Goal: Task Accomplishment & Management: Manage account settings

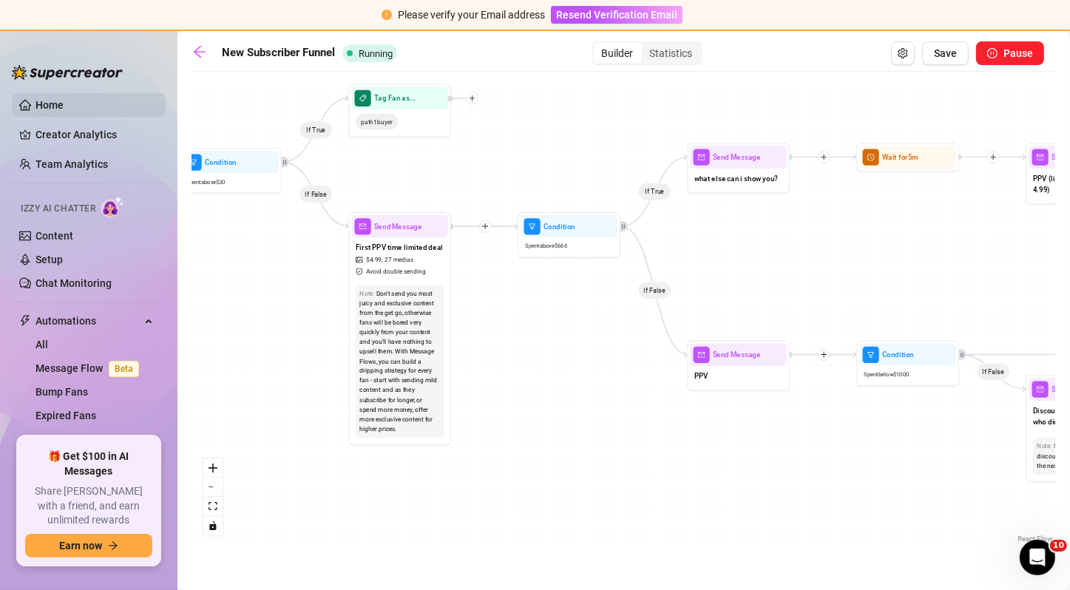
click at [64, 100] on link "Home" at bounding box center [50, 105] width 28 height 12
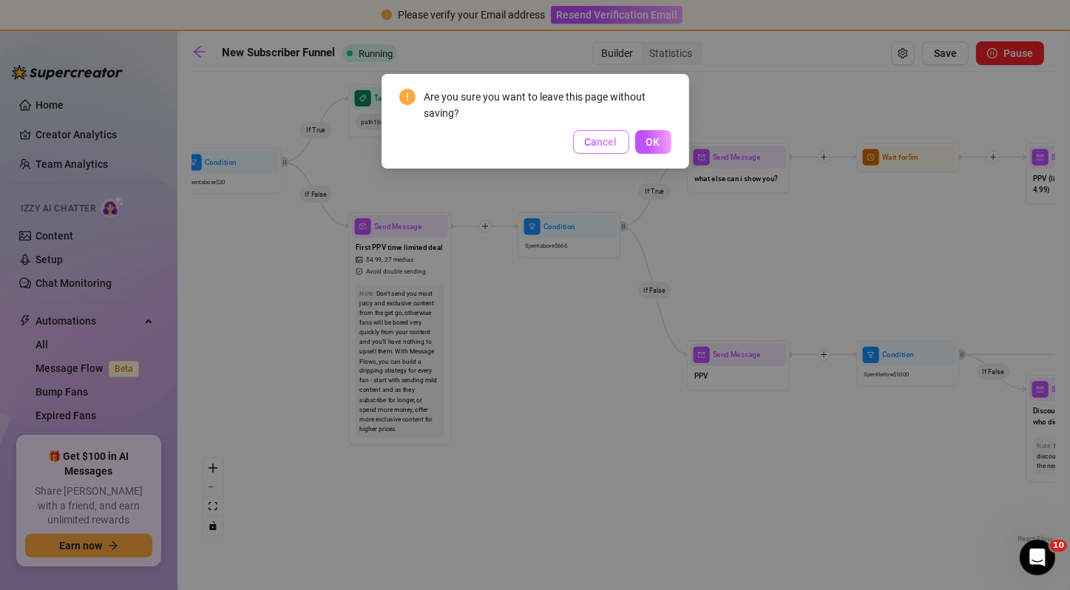
click at [599, 145] on span "Cancel" at bounding box center [601, 142] width 33 height 12
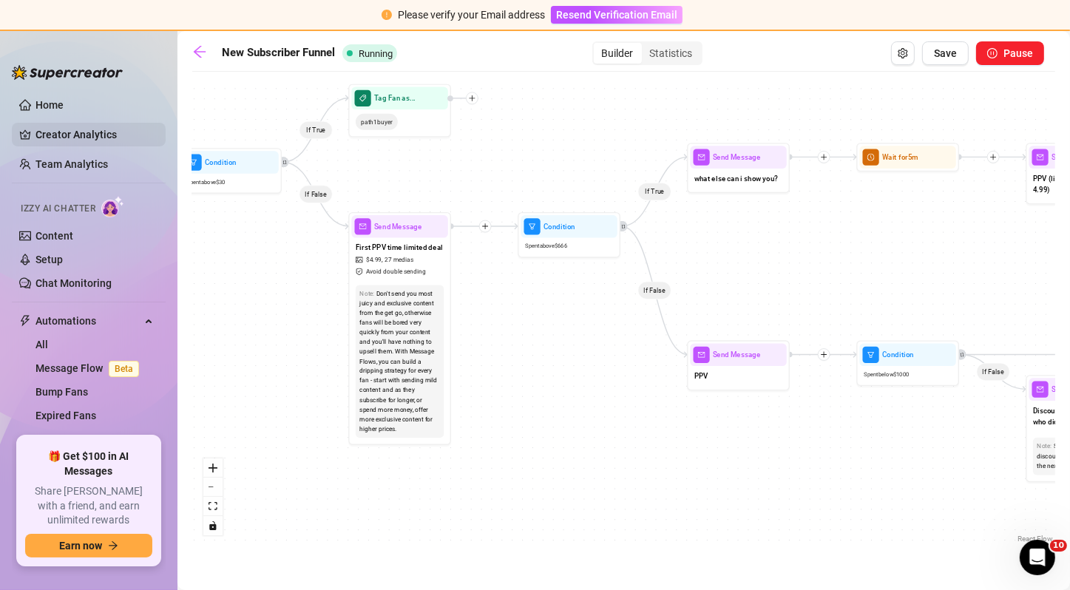
click at [95, 134] on link "Creator Analytics" at bounding box center [95, 135] width 118 height 24
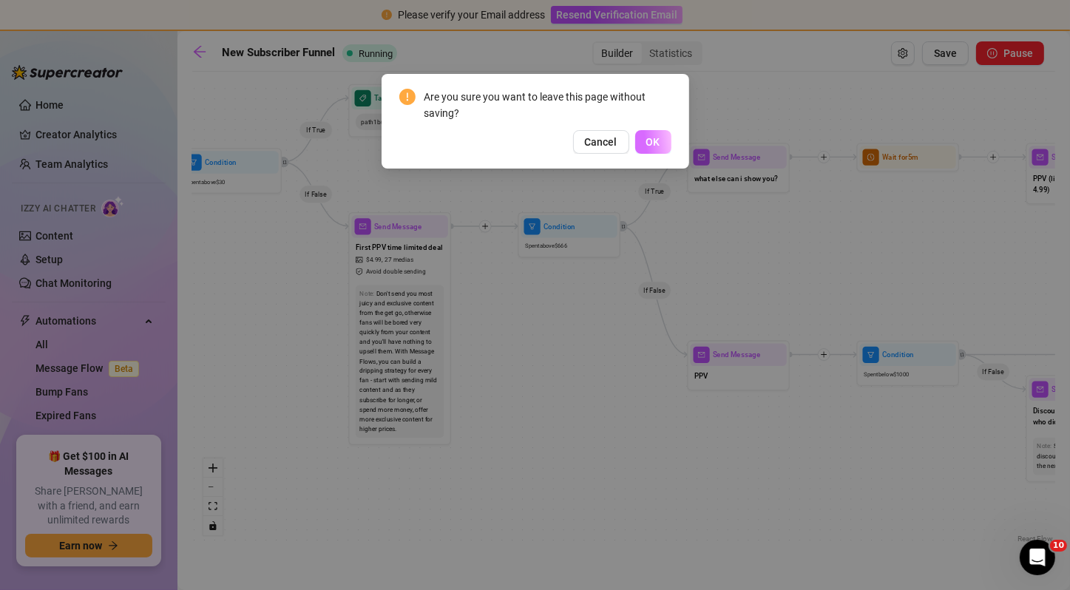
click at [662, 145] on button "OK" at bounding box center [653, 142] width 36 height 24
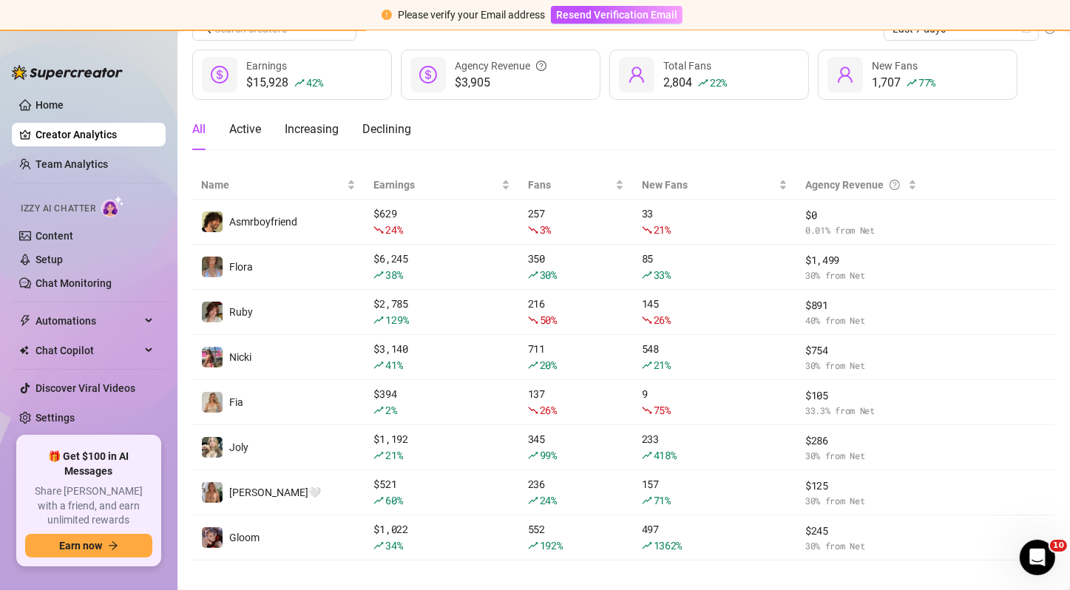
scroll to position [72, 0]
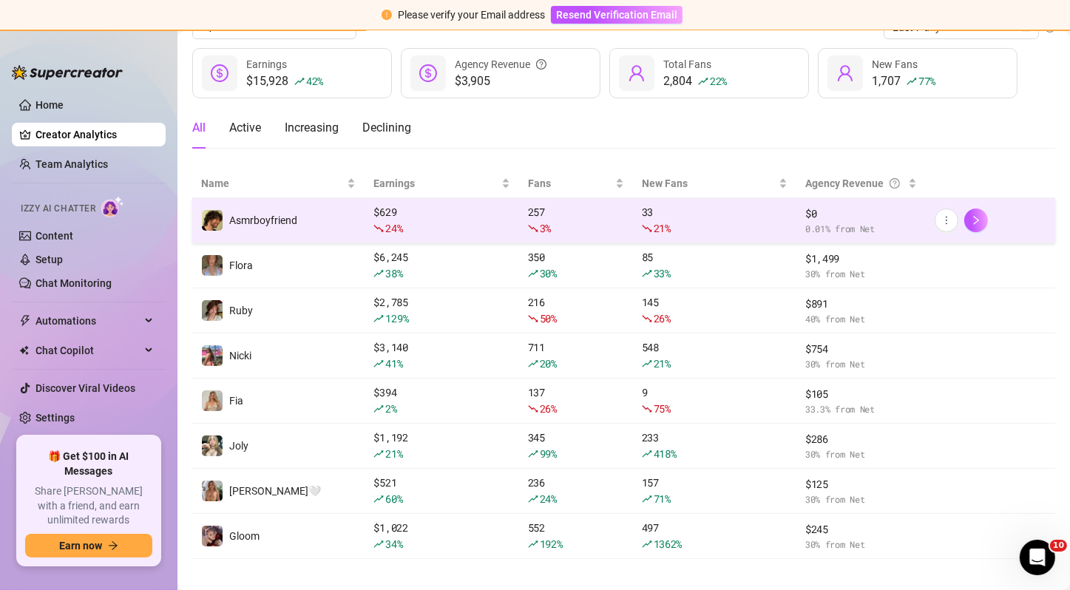
click at [806, 209] on span "$ 0" at bounding box center [862, 214] width 112 height 16
click at [942, 221] on icon "more" at bounding box center [947, 220] width 10 height 10
click at [878, 222] on span "0.01 % from Net" at bounding box center [862, 229] width 112 height 14
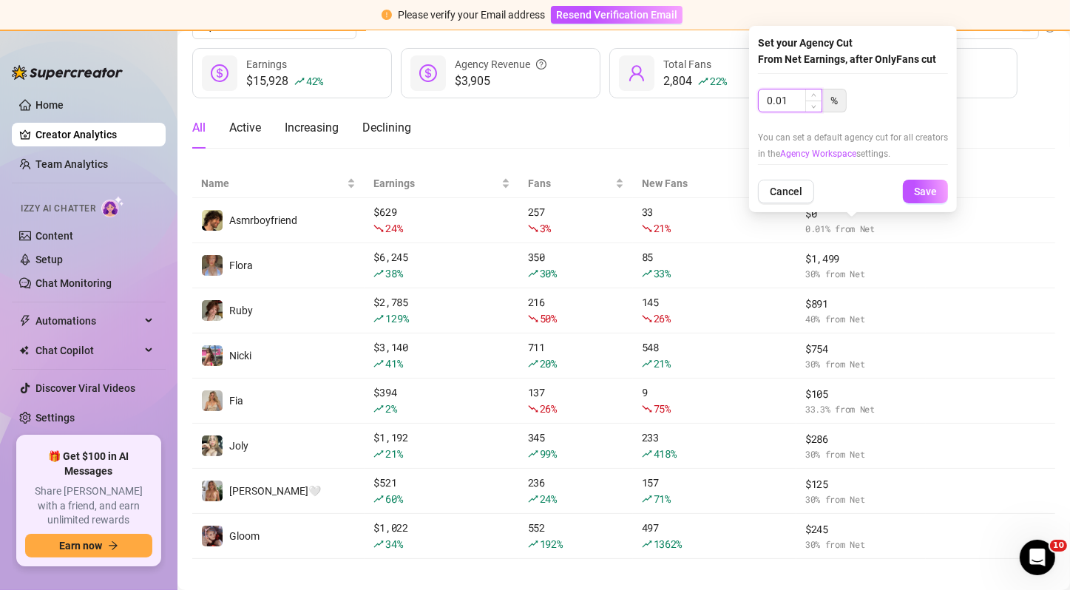
click at [789, 100] on input "0.01" at bounding box center [790, 101] width 63 height 22
type input "100"
click at [903, 180] on button "Save" at bounding box center [925, 192] width 45 height 24
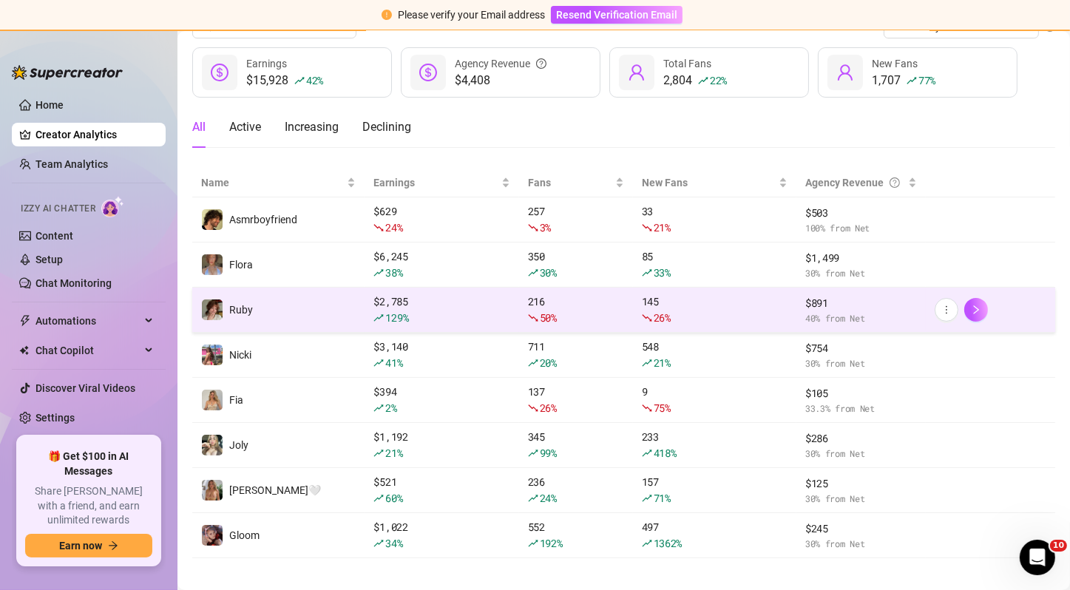
scroll to position [84, 0]
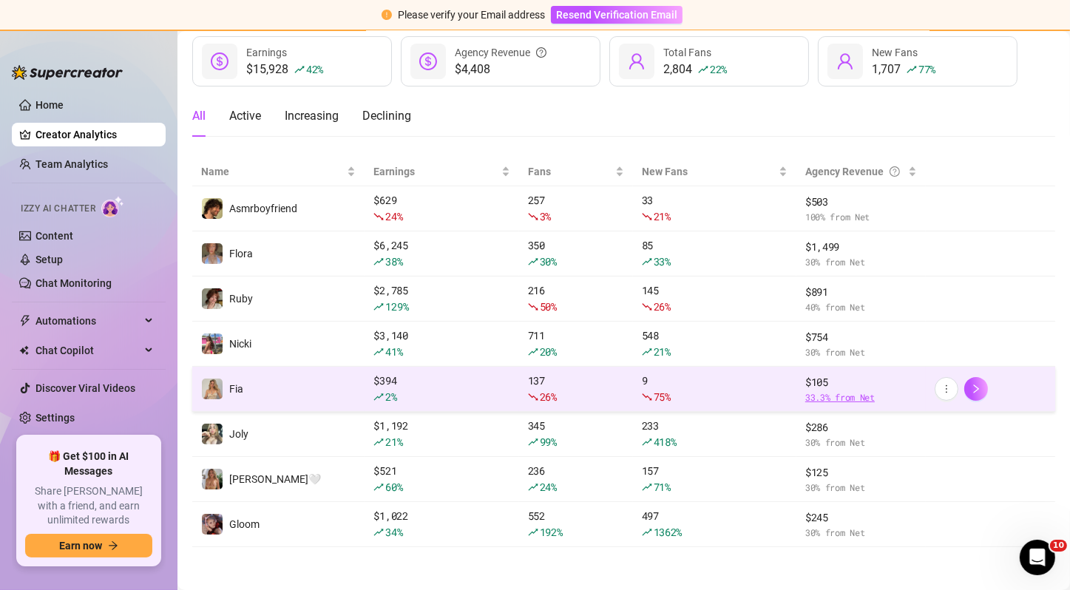
click at [860, 396] on span "33.3 % from Net" at bounding box center [862, 398] width 112 height 14
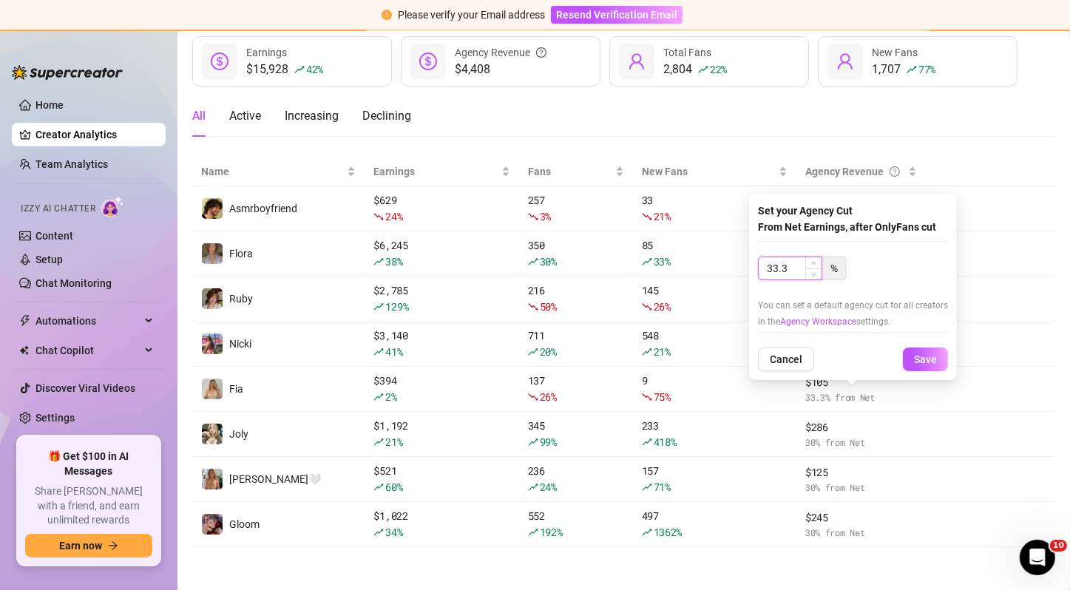
click at [798, 274] on input "33.3" at bounding box center [790, 268] width 63 height 22
type input "0"
click at [903, 348] on button "Save" at bounding box center [925, 360] width 45 height 24
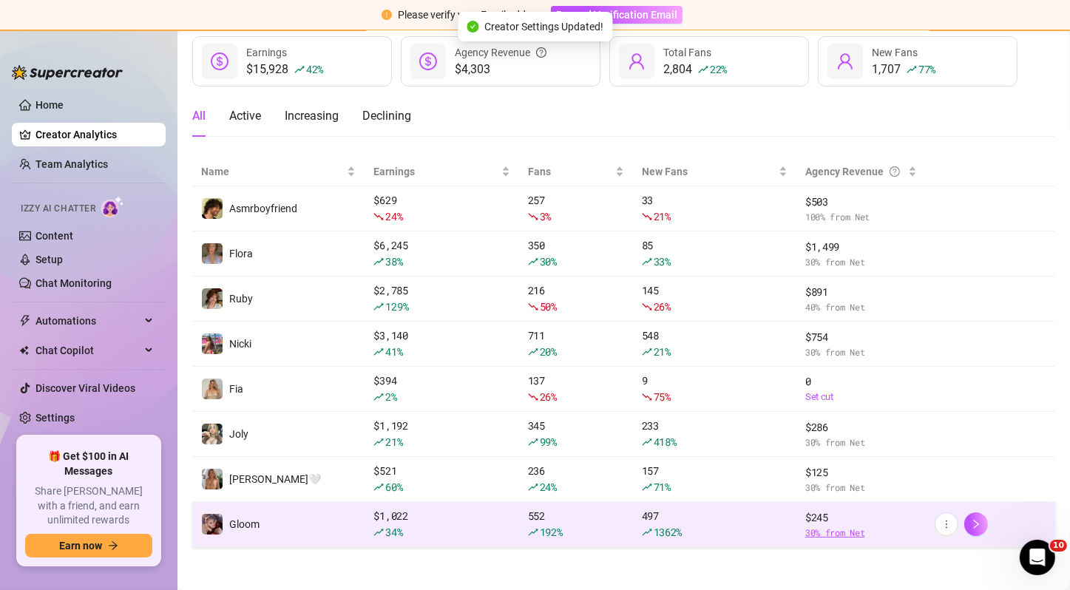
click at [828, 528] on span "30 % from Net" at bounding box center [862, 533] width 112 height 14
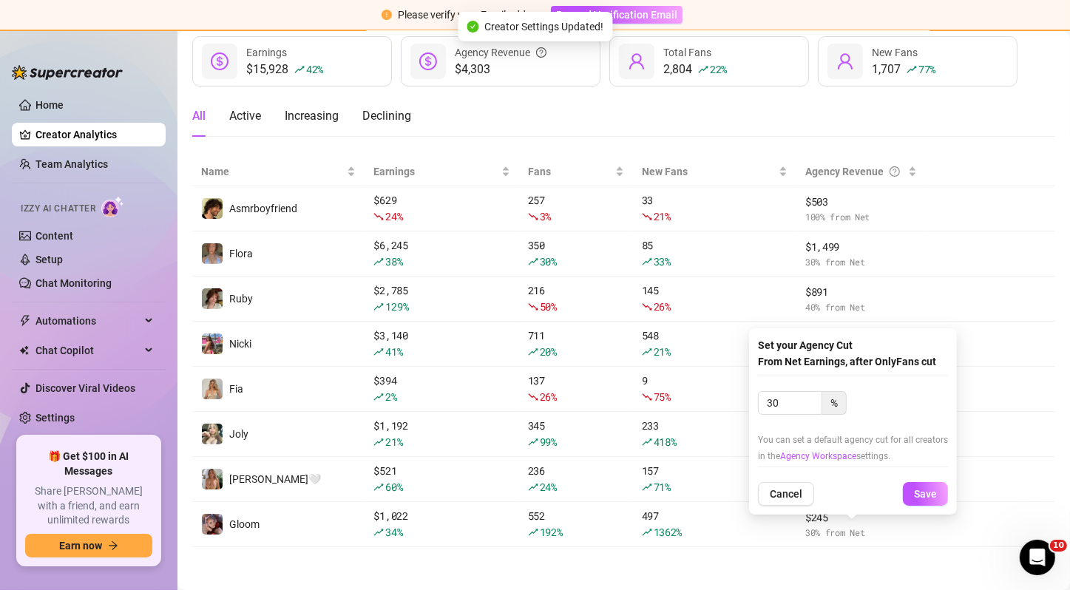
click at [788, 378] on div at bounding box center [853, 382] width 190 height 13
click at [789, 398] on input "30" at bounding box center [790, 403] width 63 height 22
type input "35"
click at [903, 482] on button "Save" at bounding box center [925, 494] width 45 height 24
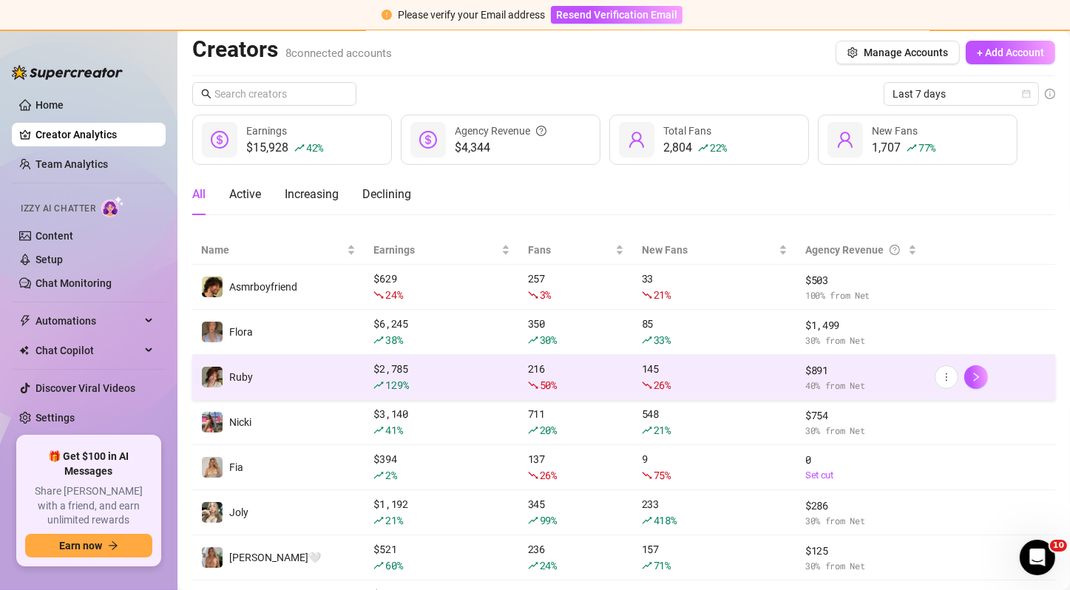
scroll to position [0, 0]
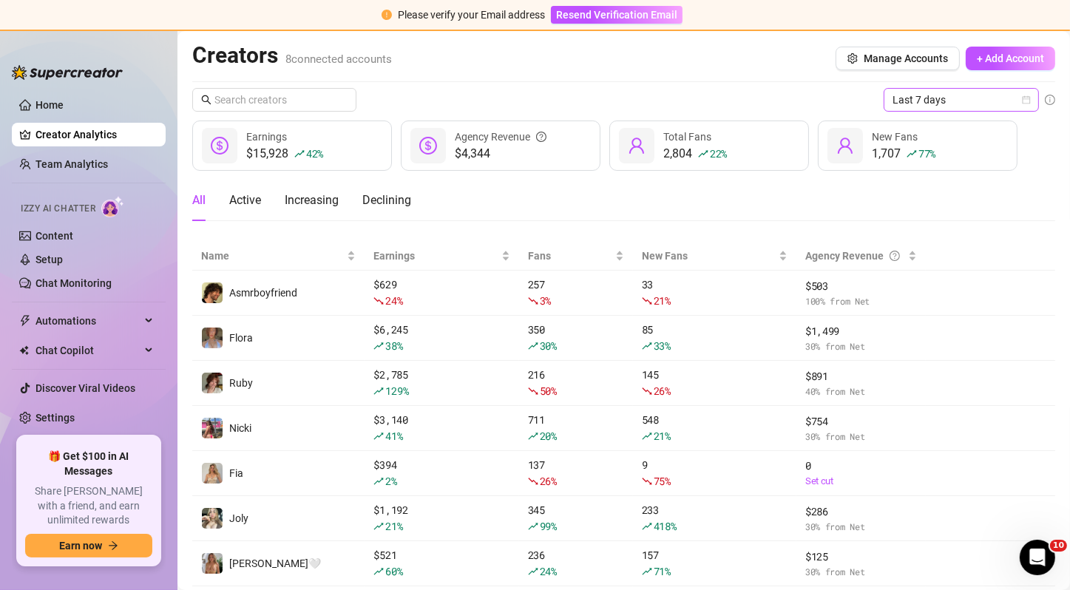
click at [936, 107] on span "Last 7 days" at bounding box center [962, 100] width 138 height 22
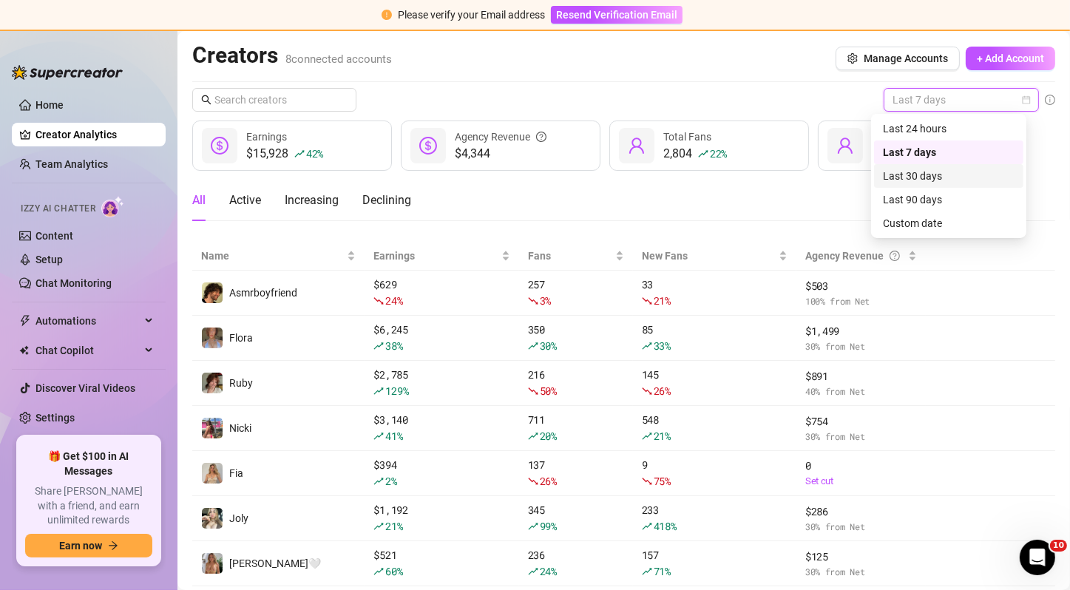
click at [922, 178] on div "Last 30 days" at bounding box center [949, 176] width 132 height 16
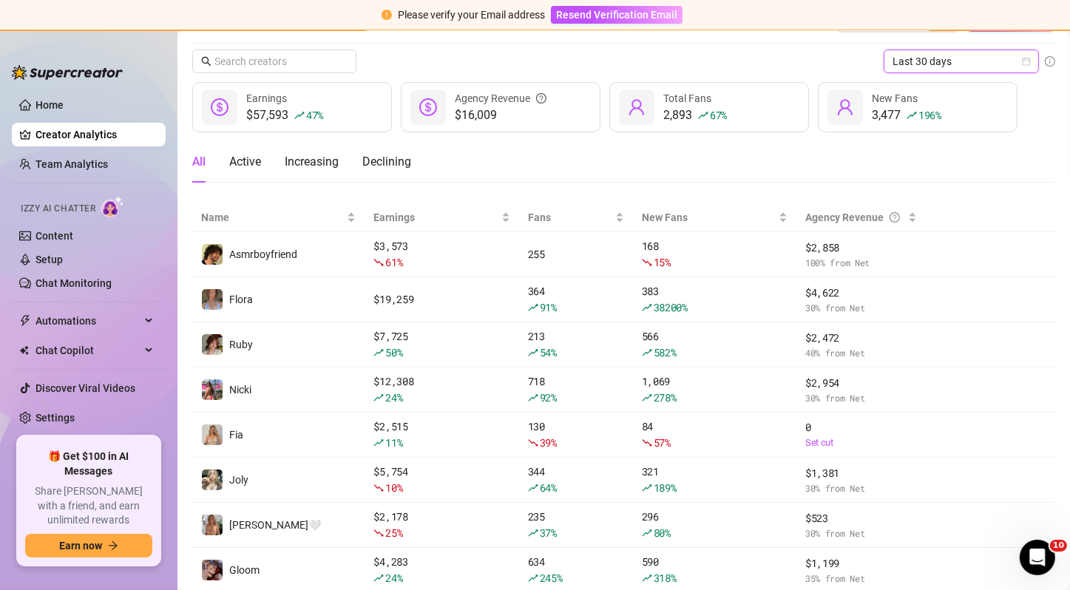
scroll to position [84, 0]
